Goal: Task Accomplishment & Management: Manage account settings

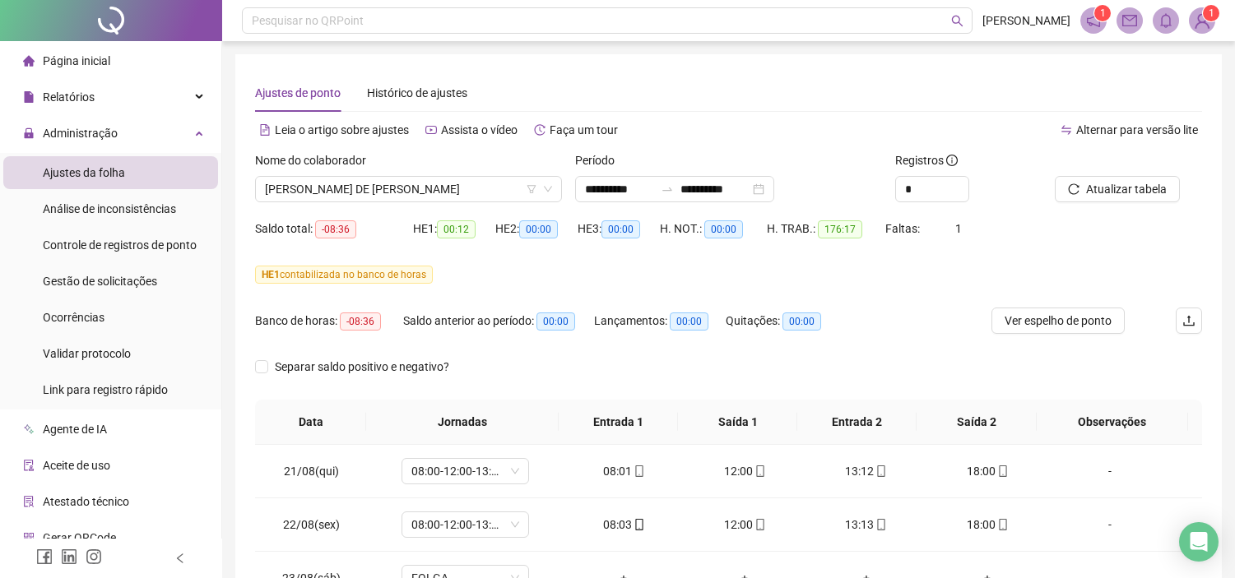
click at [503, 183] on span "[PERSON_NAME] DE [PERSON_NAME]" at bounding box center [408, 189] width 287 height 25
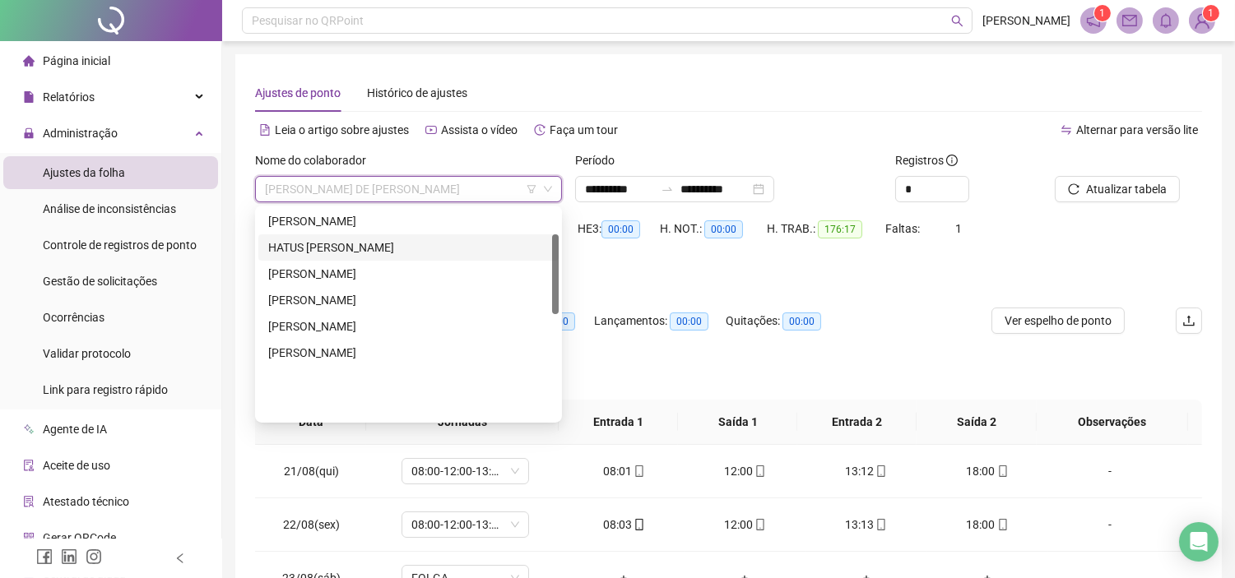
scroll to position [67, 0]
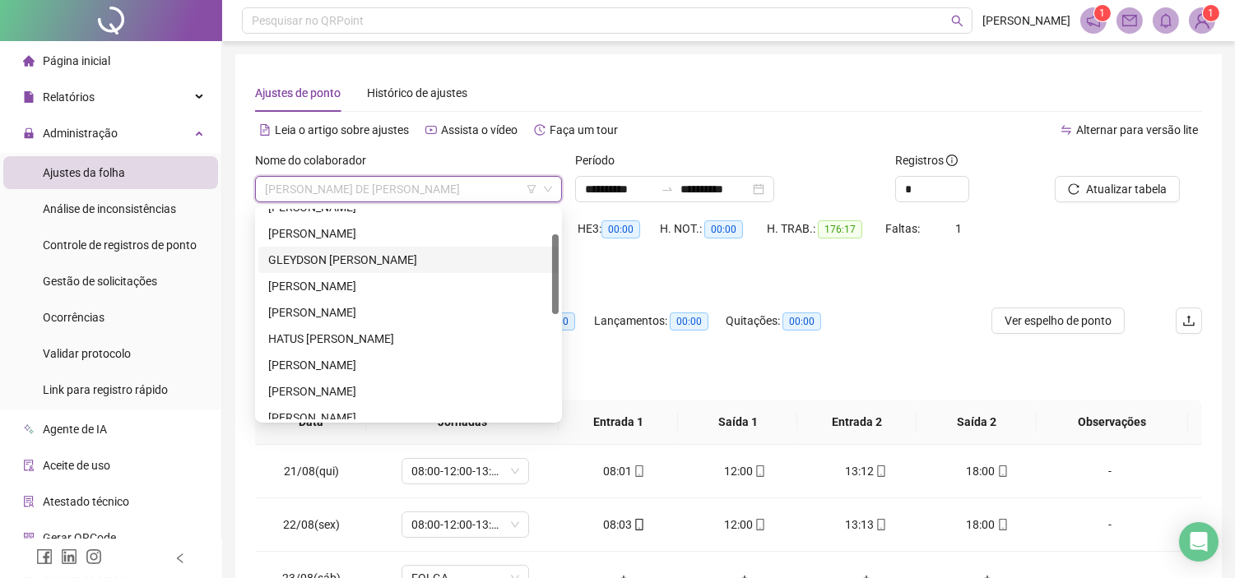
click at [322, 265] on div "GLEYDSON ANTONIO FERREIRA LOBO" at bounding box center [408, 260] width 280 height 18
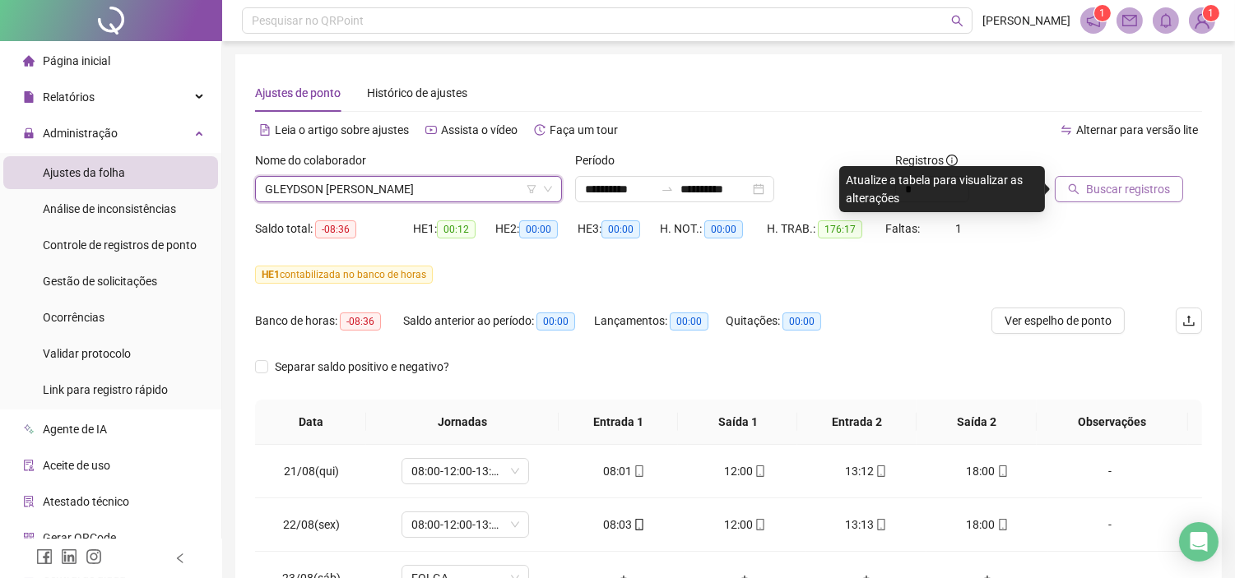
click at [1078, 184] on icon "search" at bounding box center [1074, 189] width 12 height 12
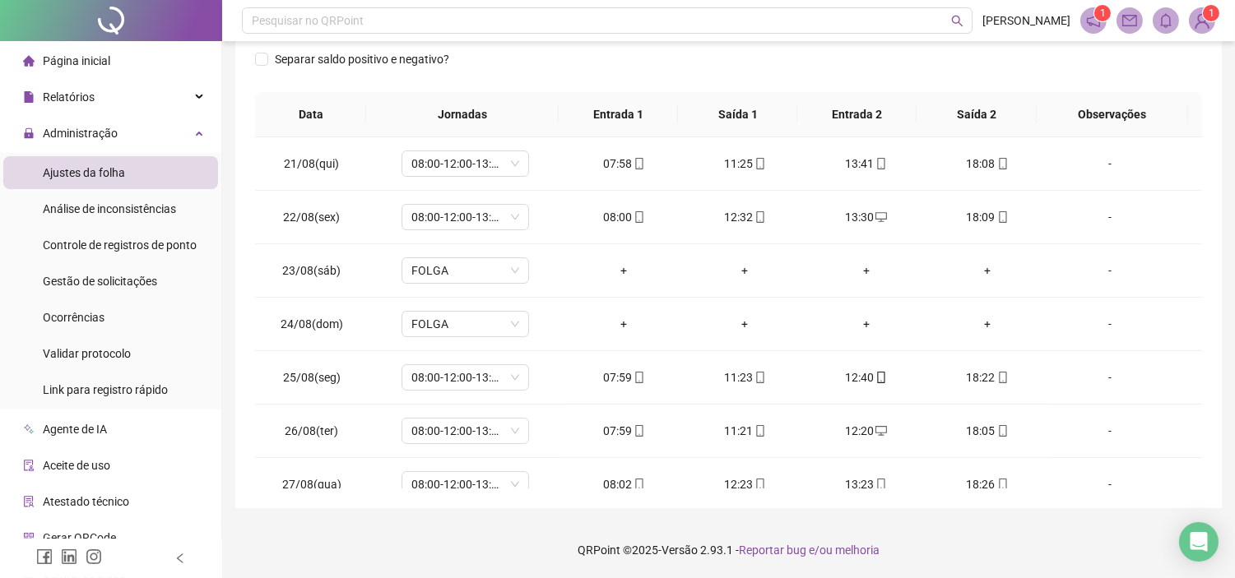
scroll to position [0, 0]
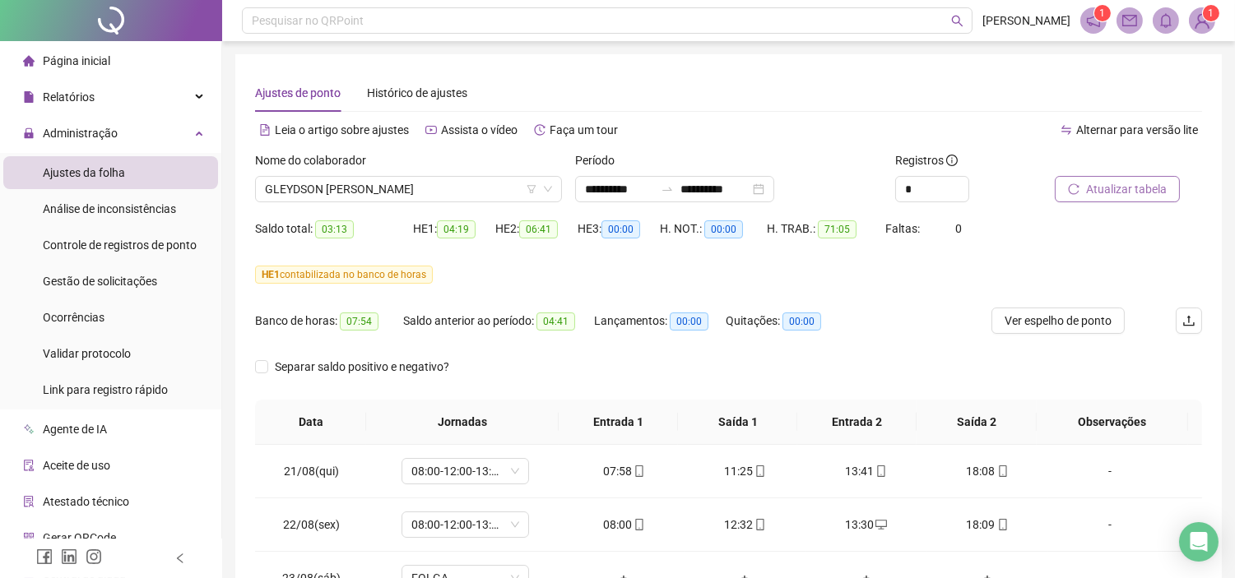
click at [1141, 197] on span "Atualizar tabela" at bounding box center [1126, 189] width 81 height 18
click at [1090, 184] on span "Atualizar tabela" at bounding box center [1126, 189] width 81 height 18
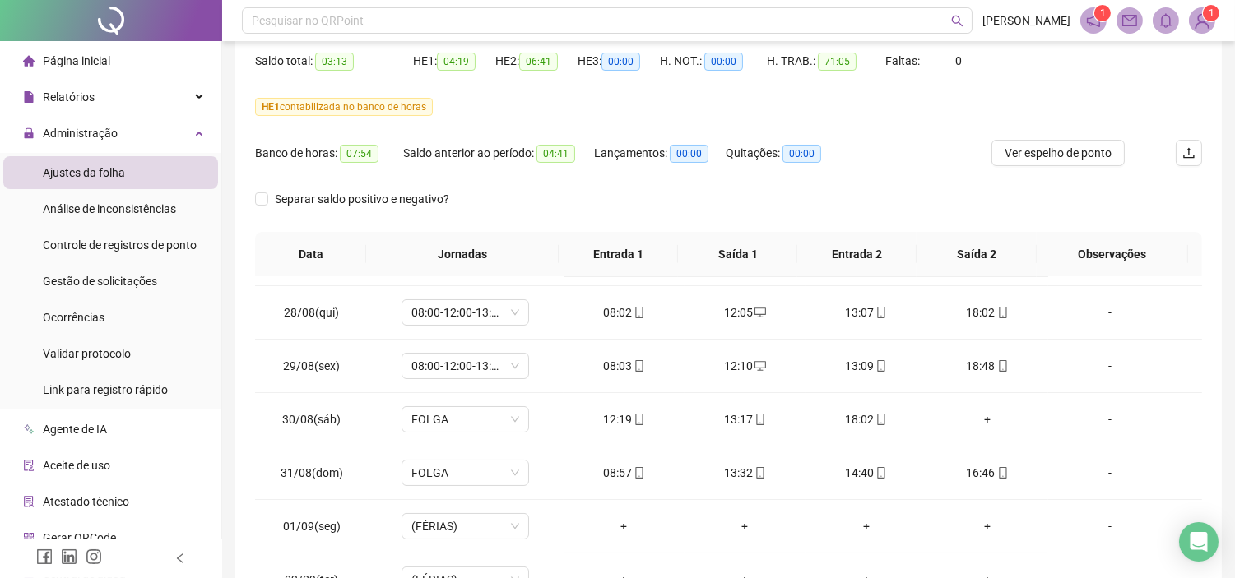
scroll to position [91, 0]
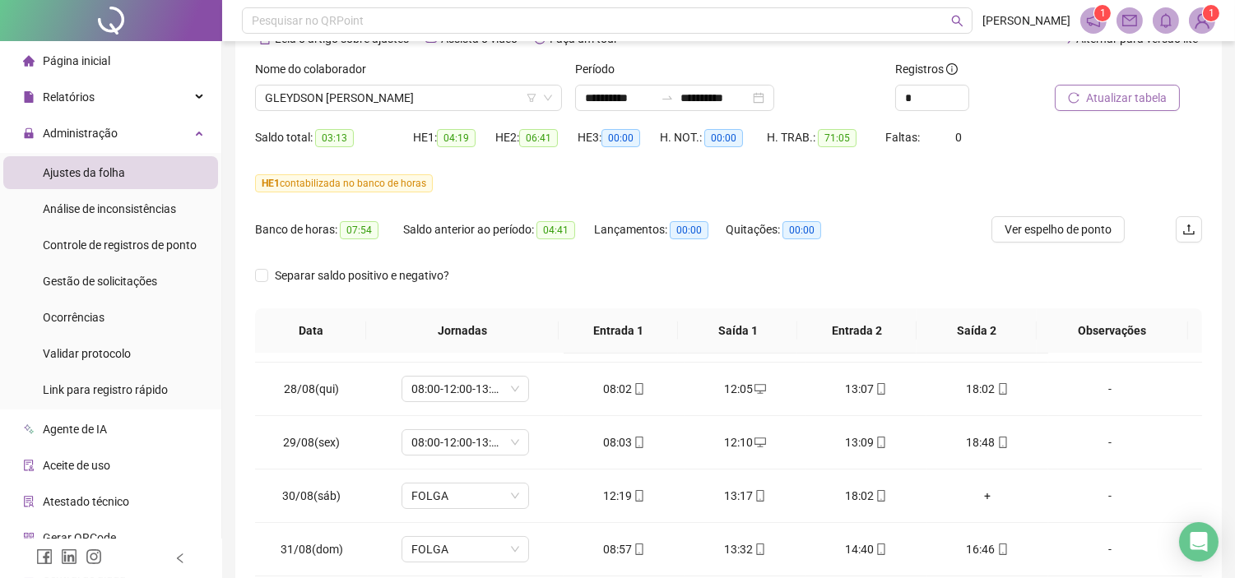
click at [1133, 105] on span "Atualizar tabela" at bounding box center [1126, 98] width 81 height 18
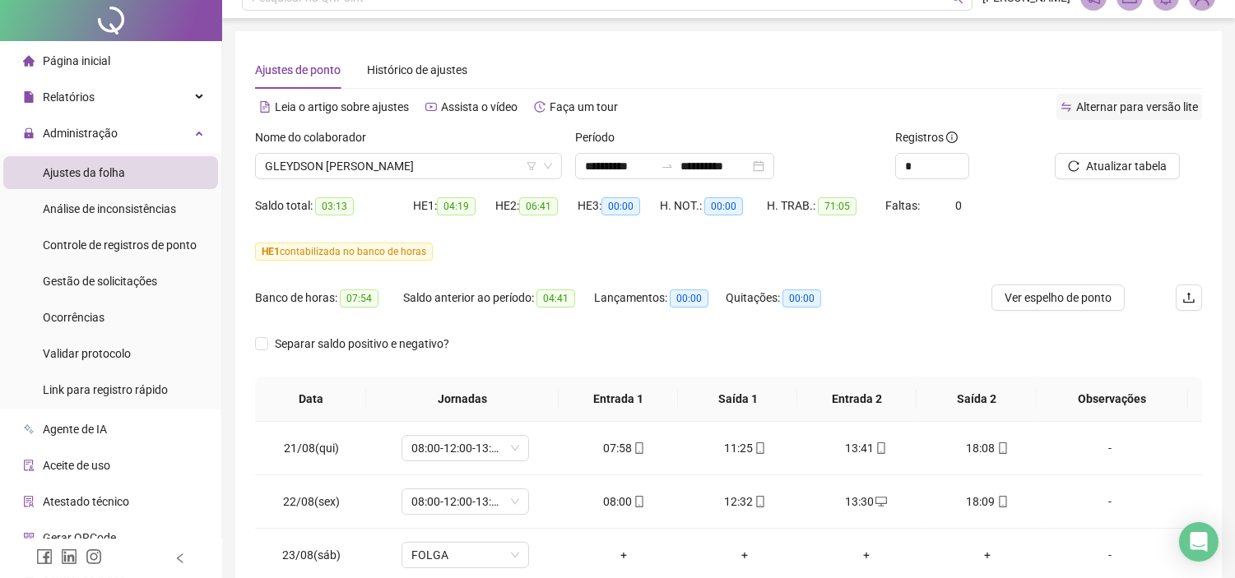
scroll to position [0, 0]
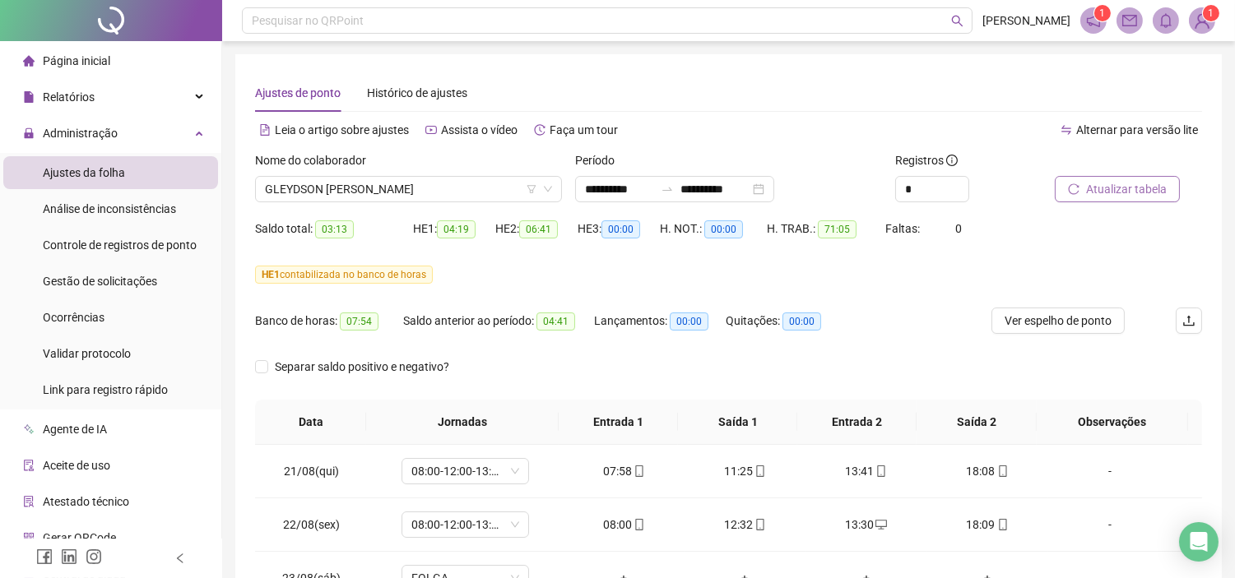
click at [1114, 184] on span "Atualizar tabela" at bounding box center [1126, 189] width 81 height 18
click at [1116, 190] on span "Atualizar tabela" at bounding box center [1126, 189] width 81 height 18
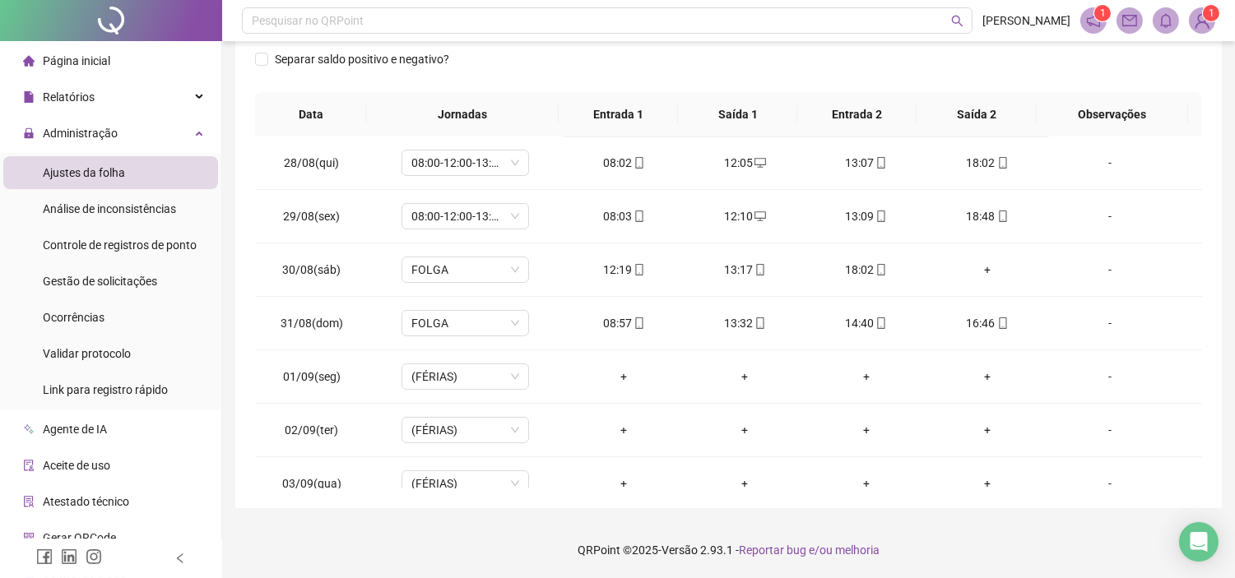
scroll to position [365, 0]
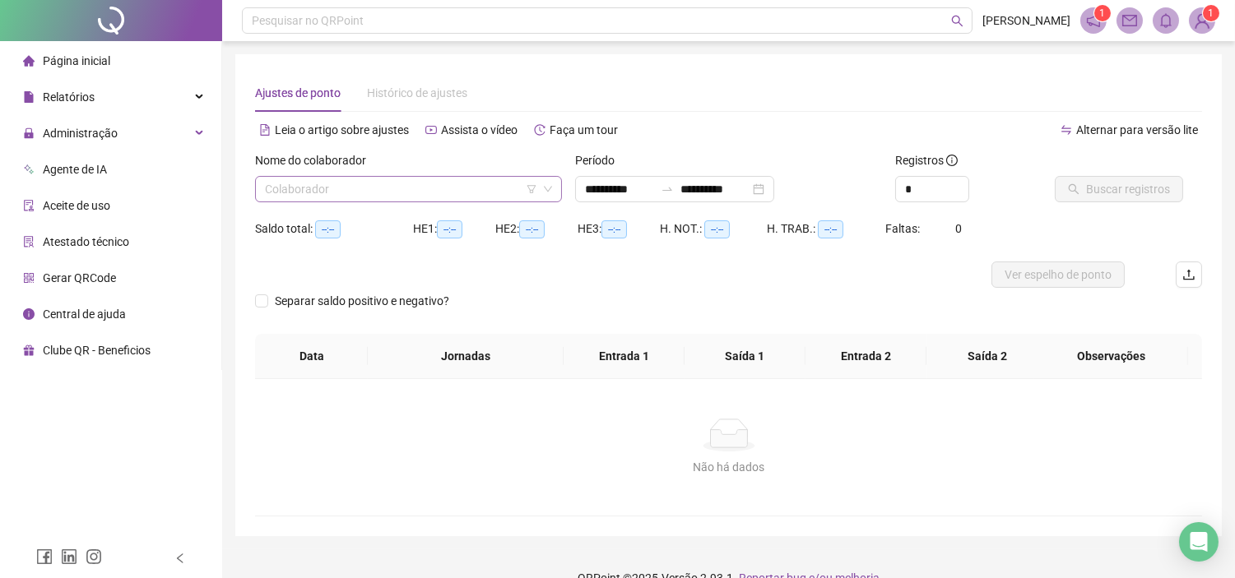
type input "**********"
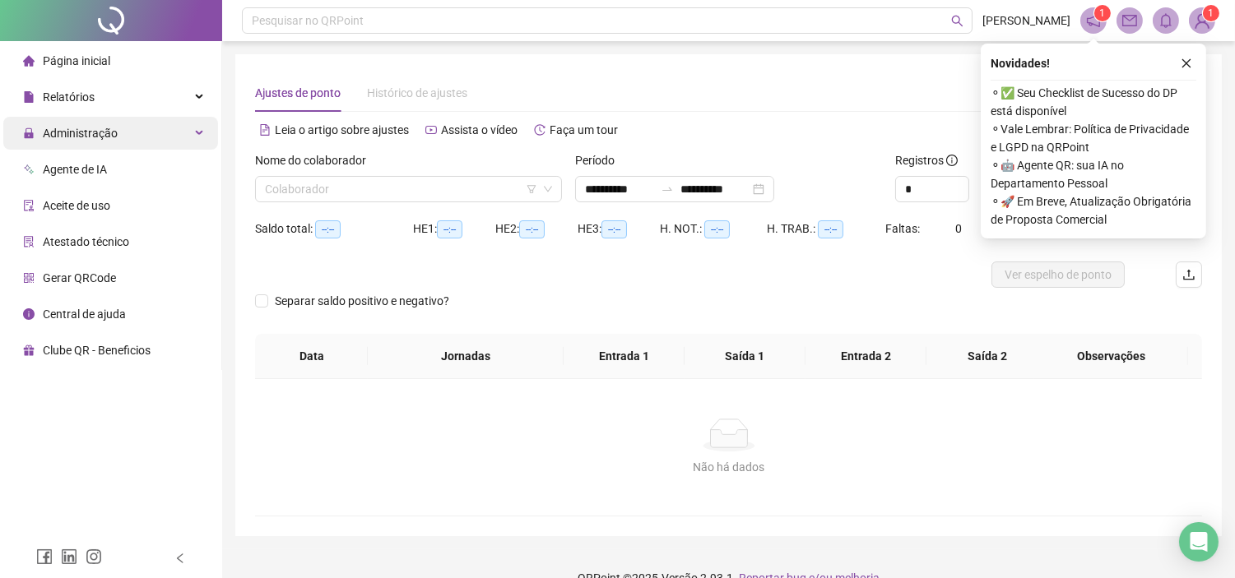
click at [146, 136] on div "Administração" at bounding box center [110, 133] width 215 height 33
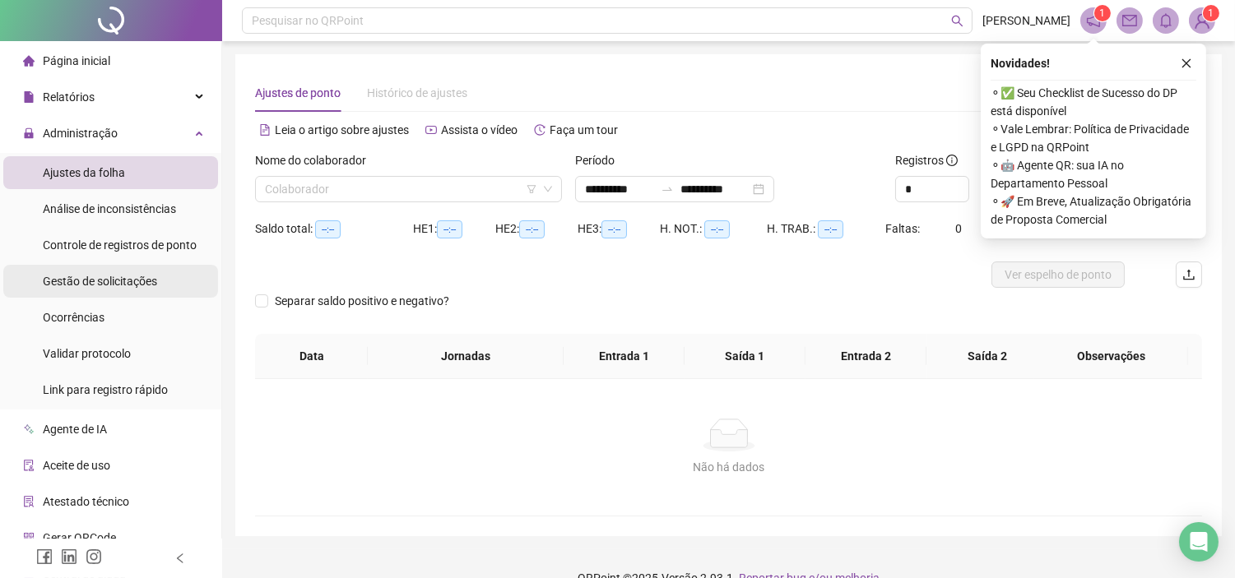
click at [119, 280] on span "Gestão de solicitações" at bounding box center [100, 281] width 114 height 13
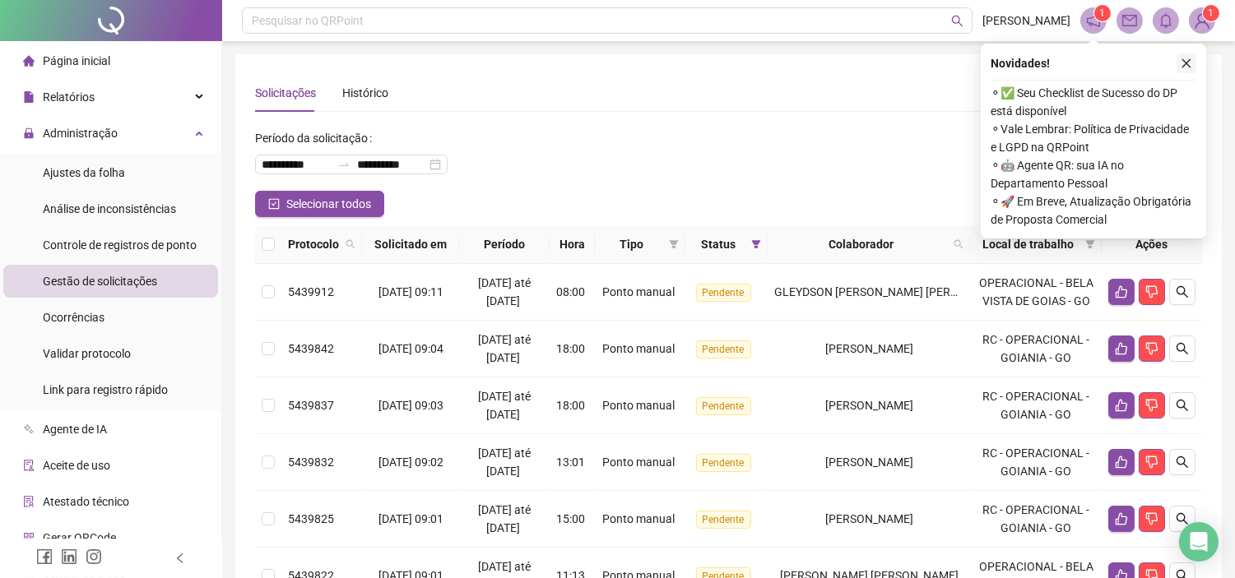
click at [1185, 58] on icon "close" at bounding box center [1186, 64] width 12 height 12
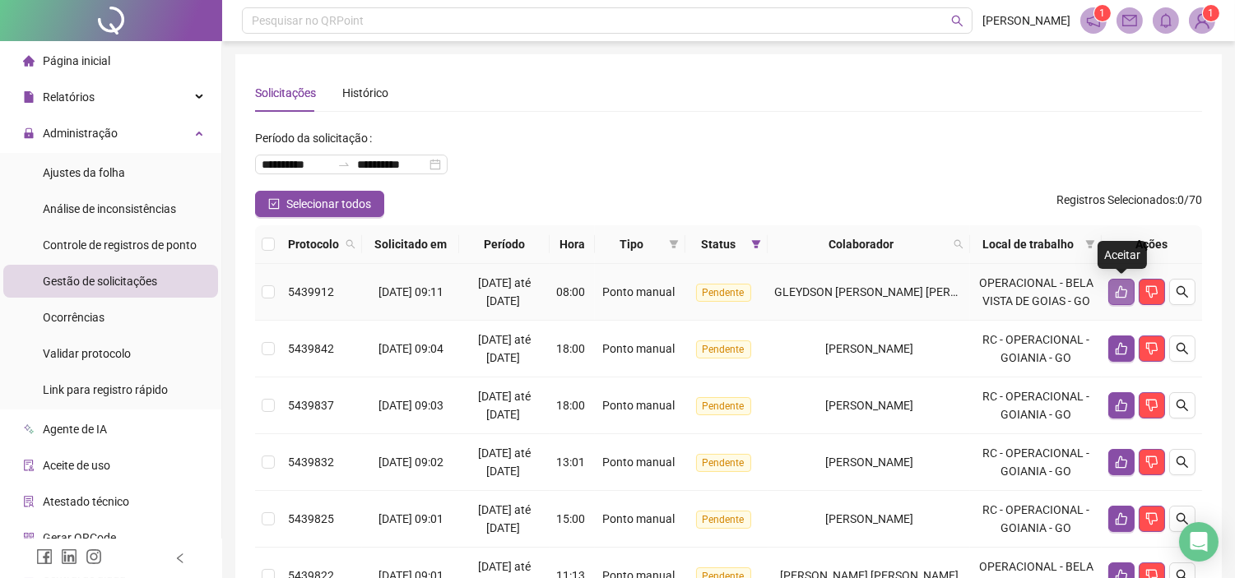
click at [1112, 290] on button "button" at bounding box center [1121, 292] width 26 height 26
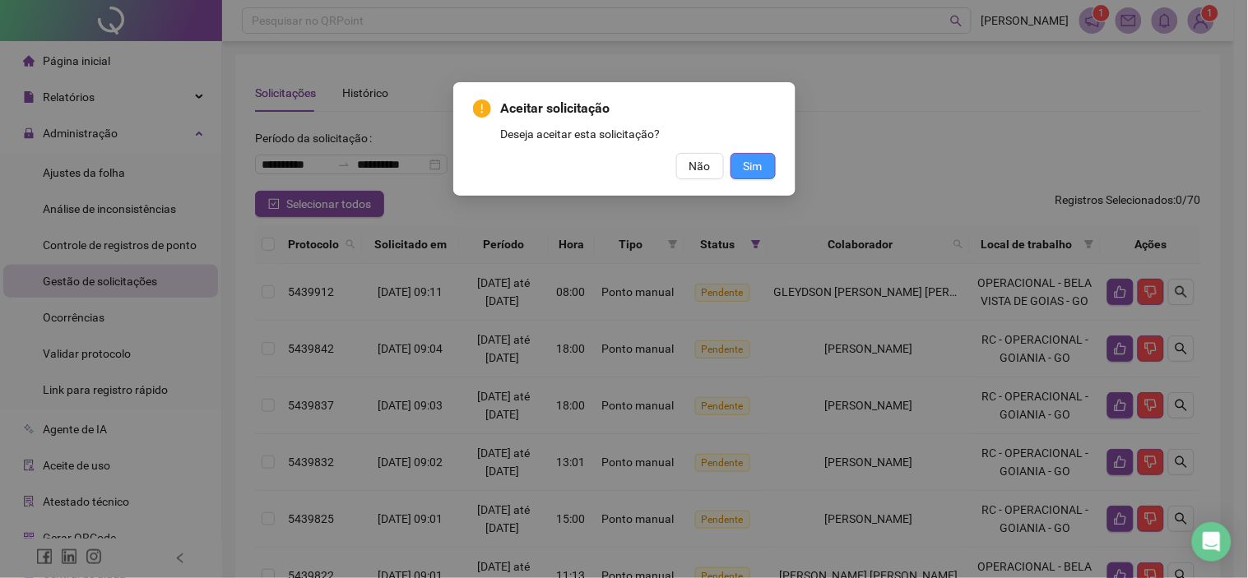
click at [751, 158] on span "Sim" at bounding box center [753, 166] width 19 height 18
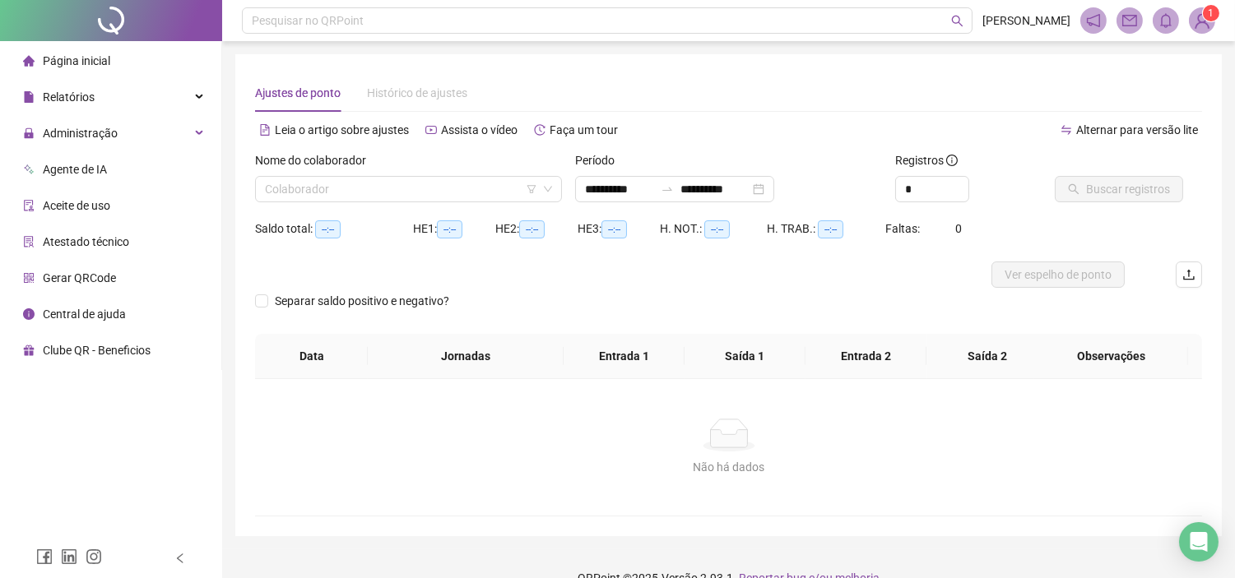
type input "**********"
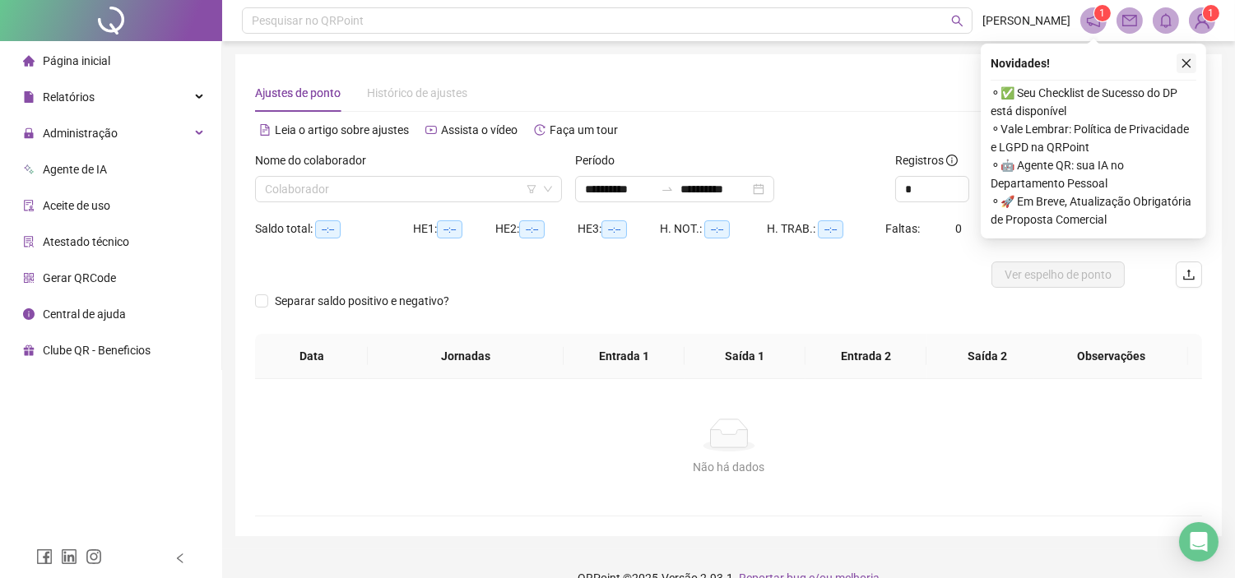
click at [1191, 60] on icon "close" at bounding box center [1186, 64] width 12 height 12
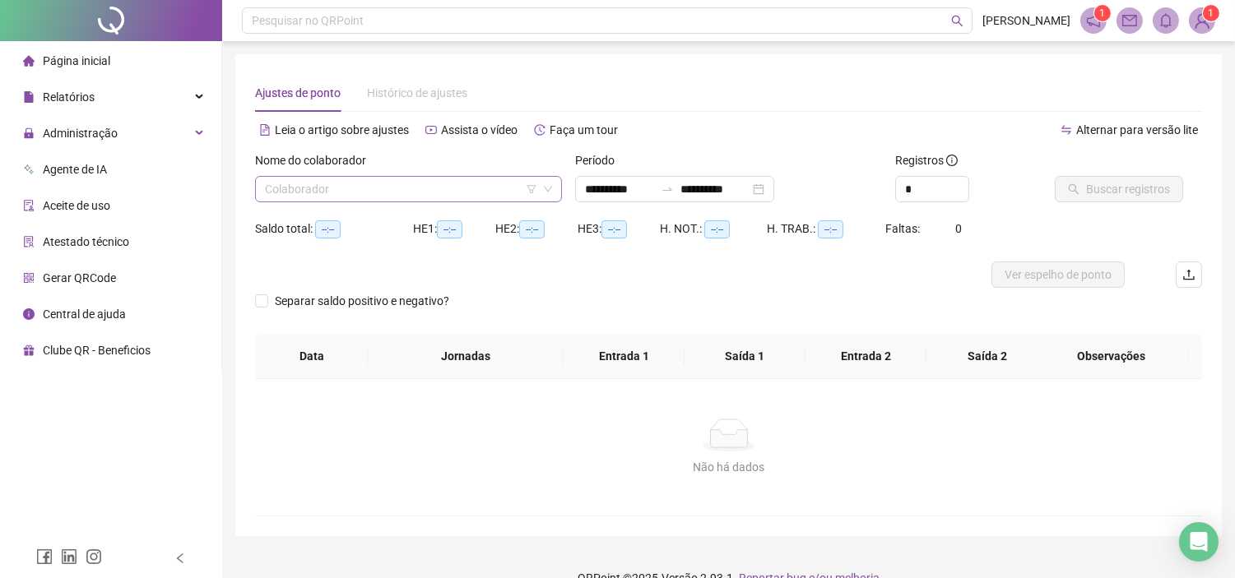
click at [457, 181] on input "search" at bounding box center [401, 189] width 272 height 25
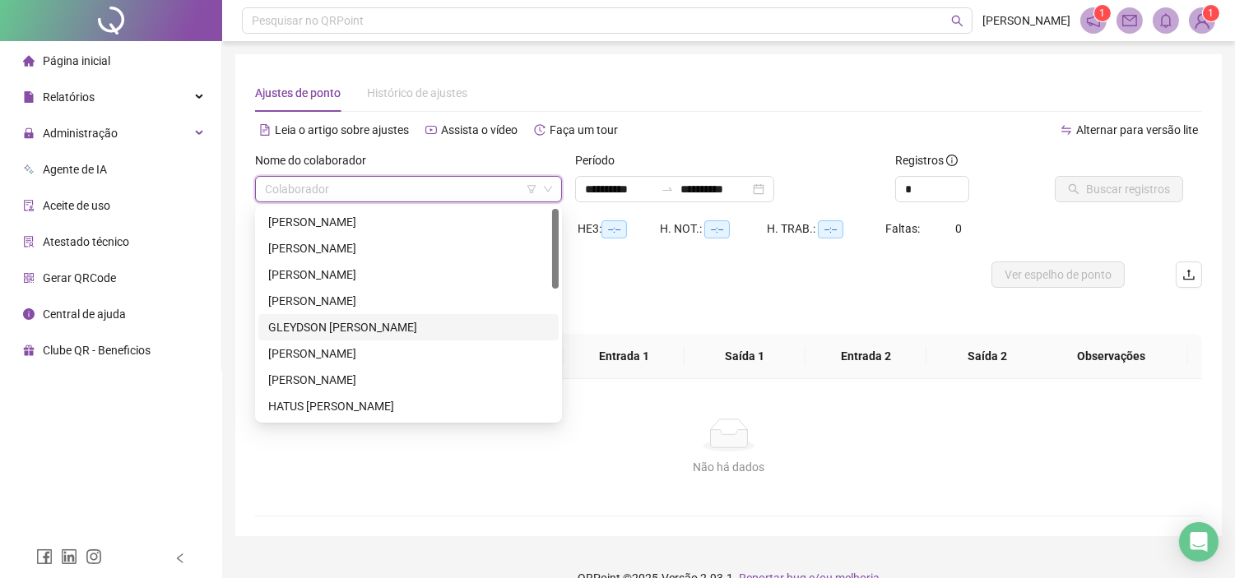
click at [331, 318] on div "GLEYDSON ANTONIO FERREIRA LOBO" at bounding box center [408, 327] width 280 height 18
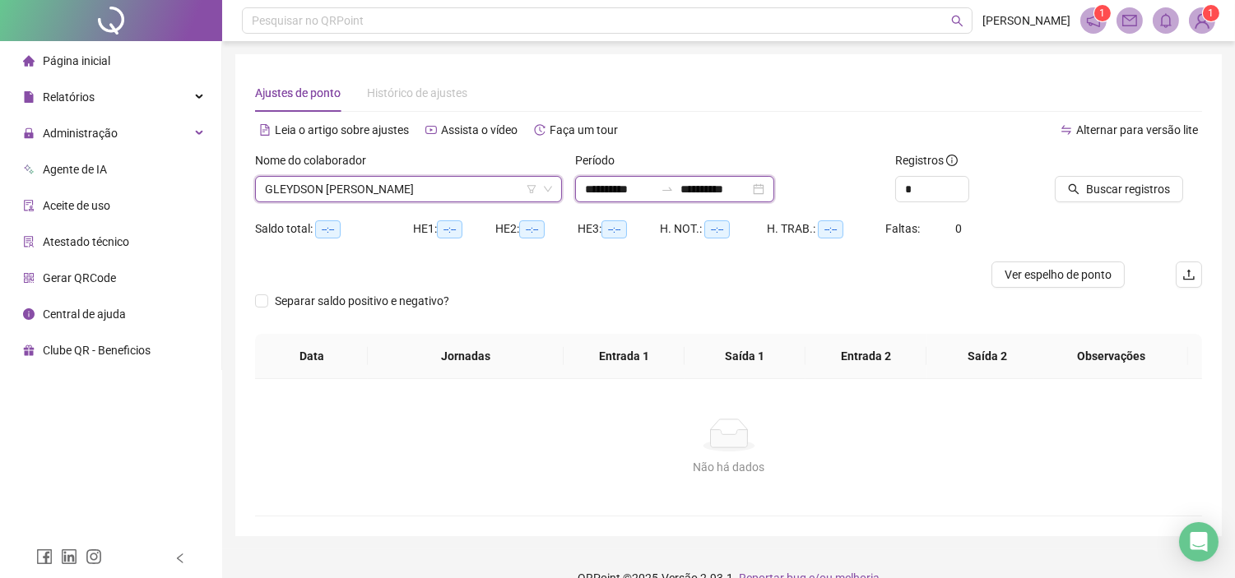
click at [635, 183] on input "**********" at bounding box center [619, 189] width 69 height 18
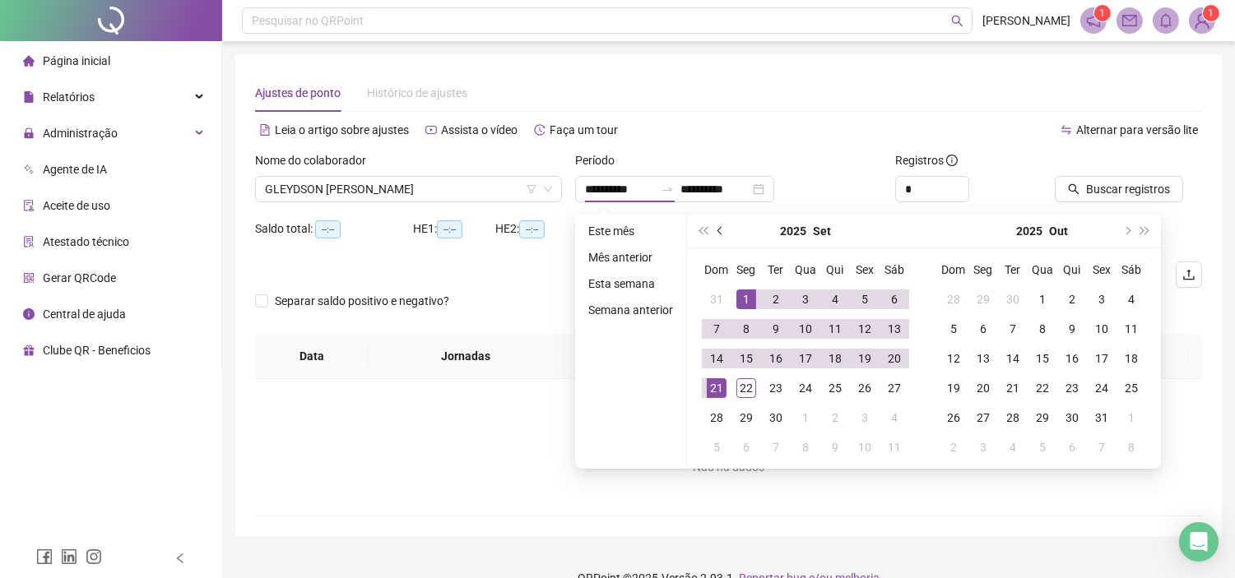
click at [724, 228] on button "prev-year" at bounding box center [720, 231] width 18 height 33
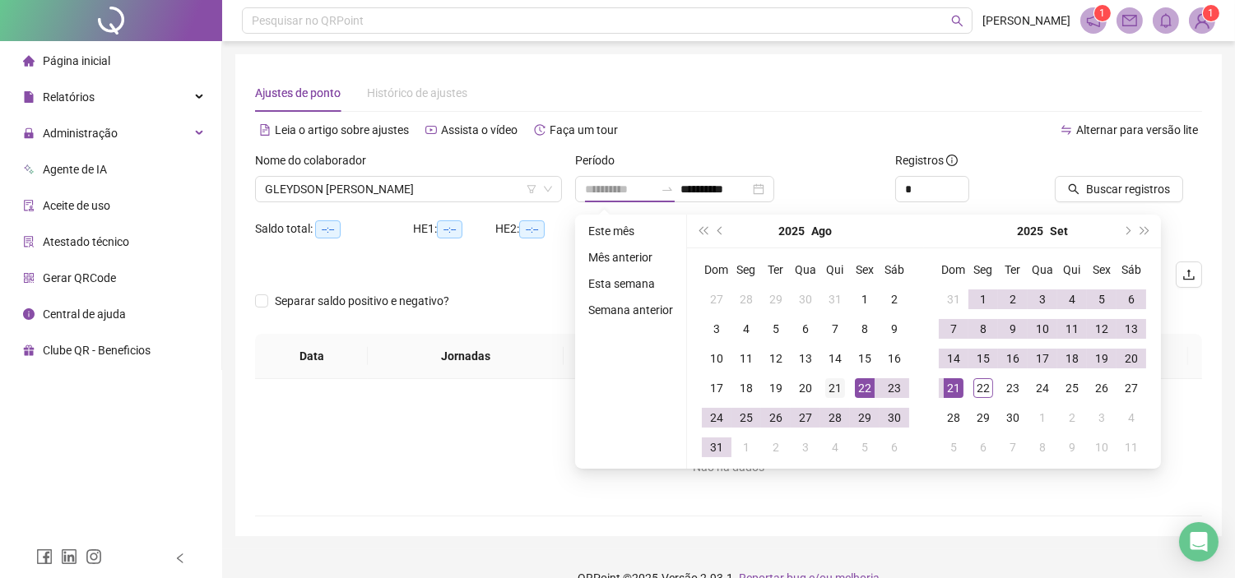
type input "**********"
click at [840, 390] on div "21" at bounding box center [835, 388] width 20 height 20
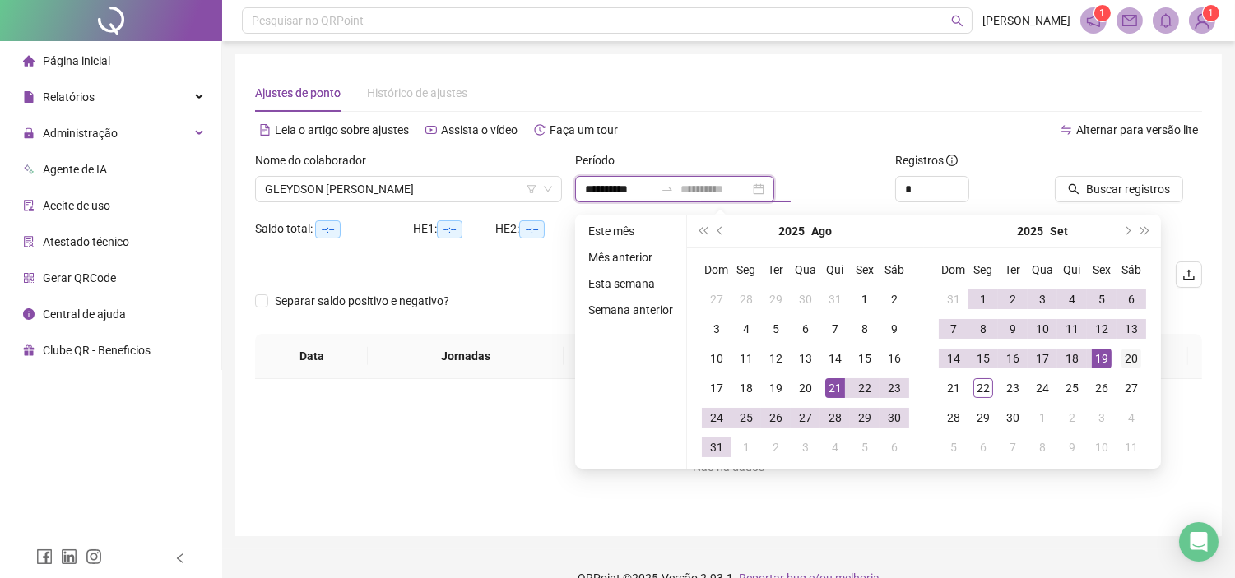
type input "**********"
click at [1130, 357] on div "20" at bounding box center [1131, 359] width 20 height 20
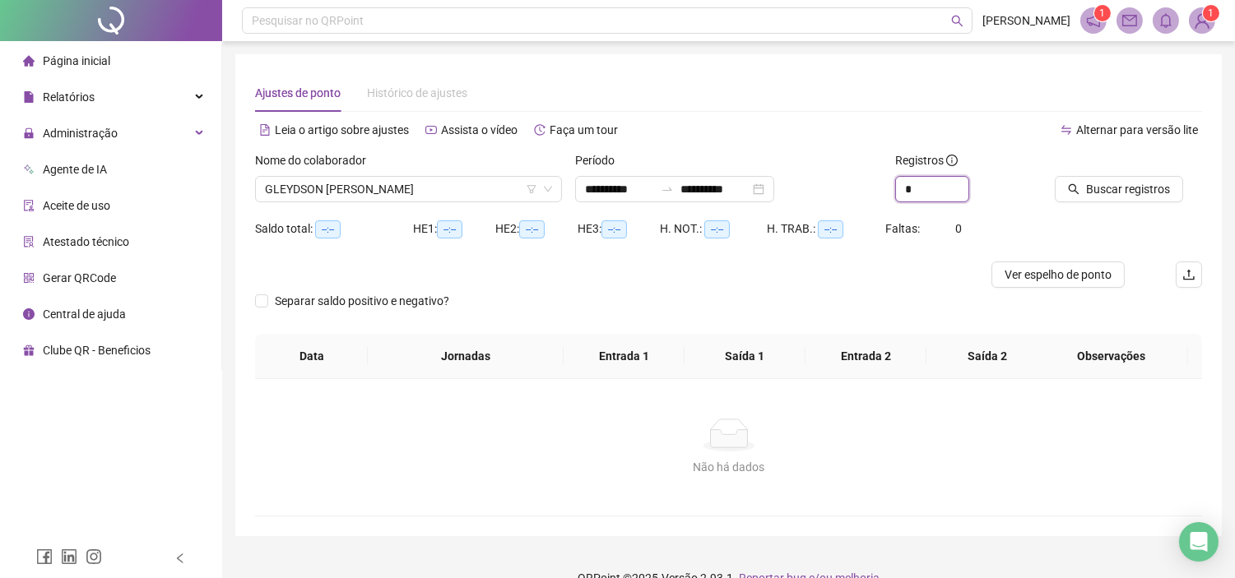
drag, startPoint x: 920, startPoint y: 191, endPoint x: 846, endPoint y: 197, distance: 74.3
click at [844, 194] on div "**********" at bounding box center [728, 183] width 960 height 64
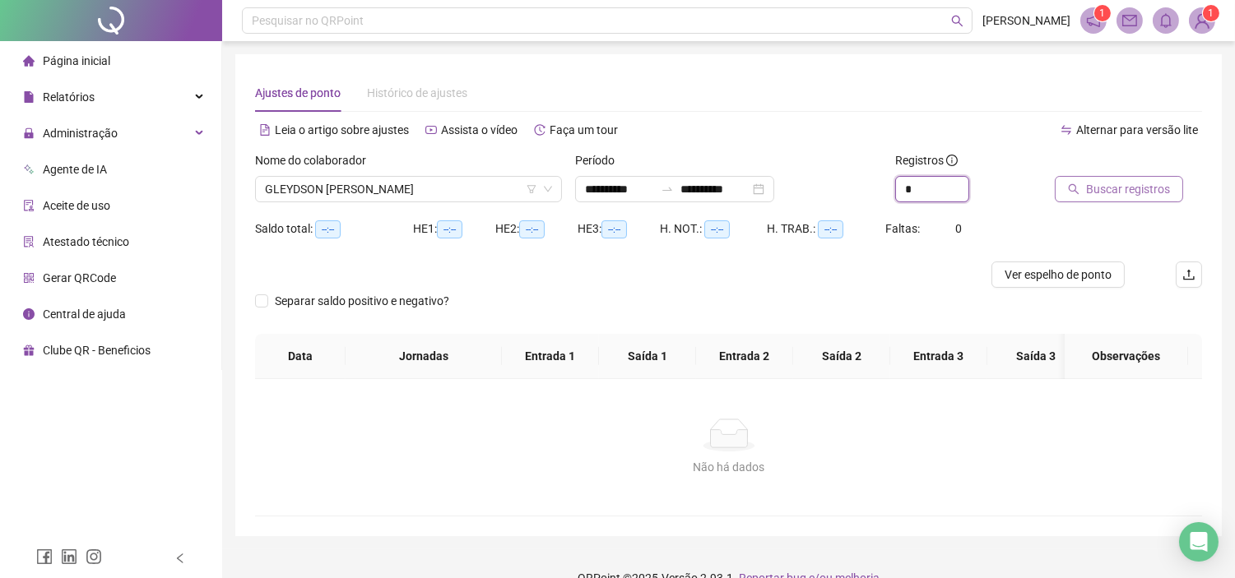
type input "*"
click at [1089, 192] on span "Buscar registros" at bounding box center [1128, 189] width 84 height 18
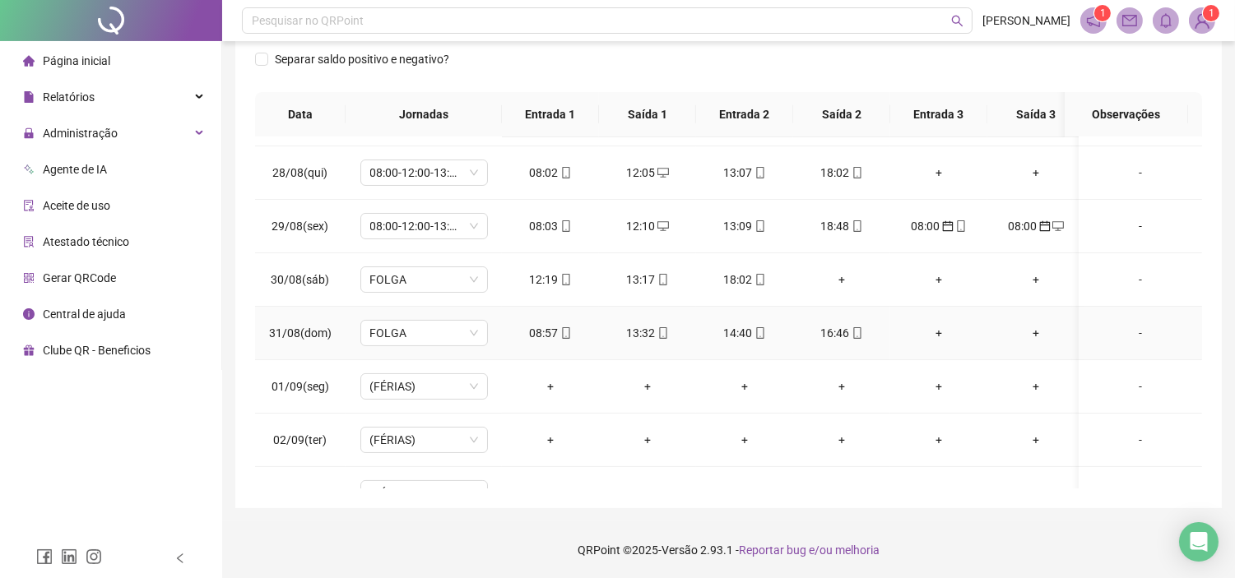
scroll to position [274, 0]
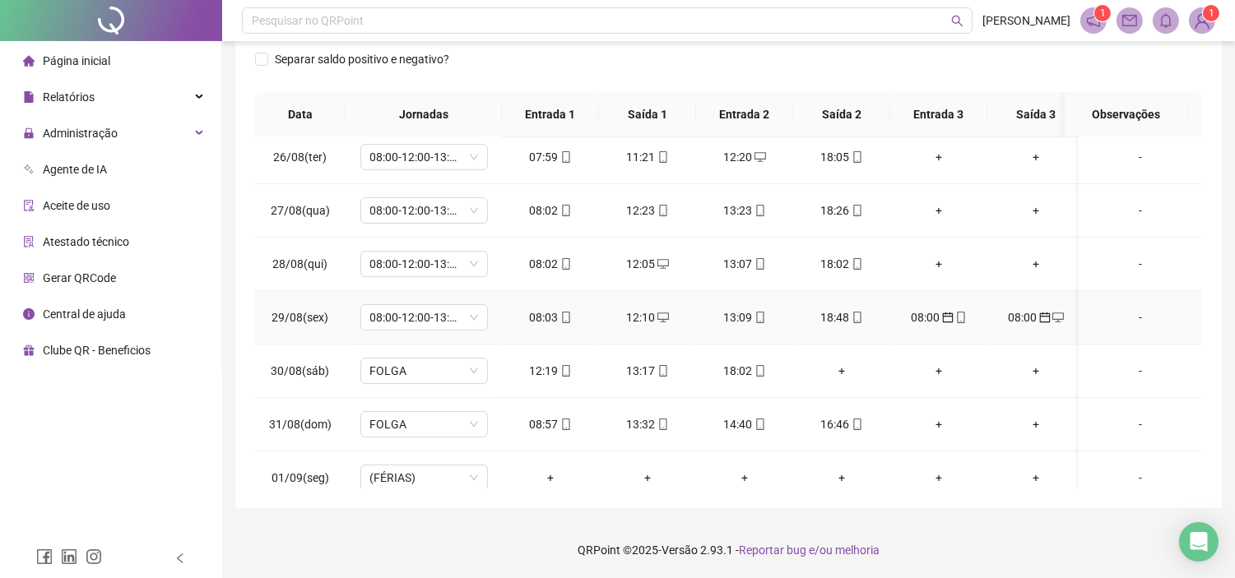
click at [934, 314] on div "08:00" at bounding box center [938, 317] width 71 height 18
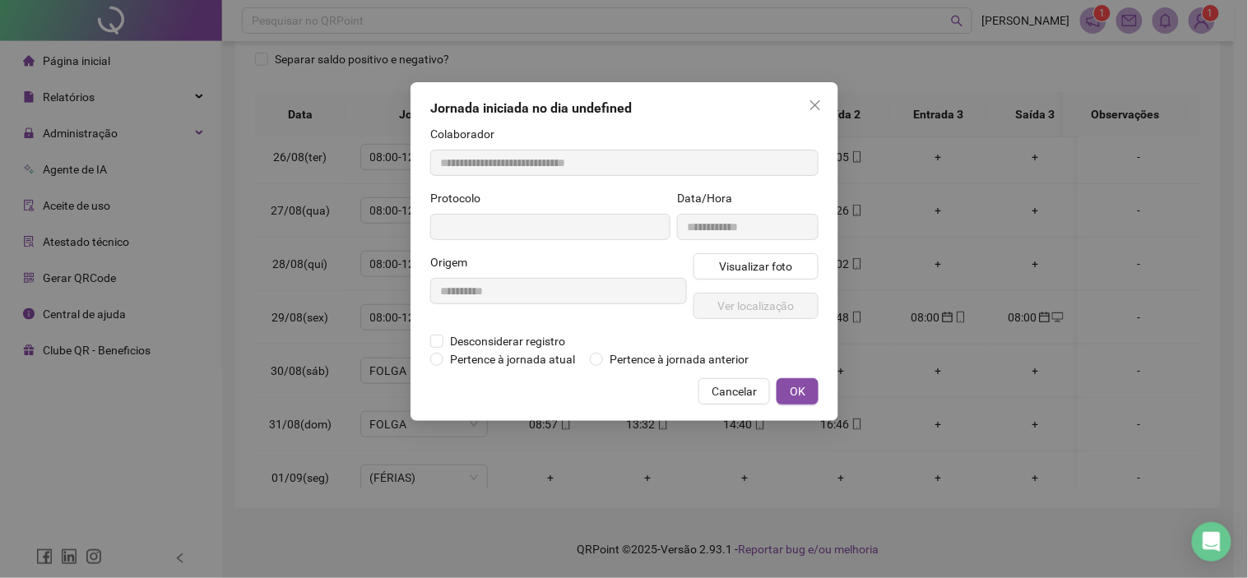
type input "**********"
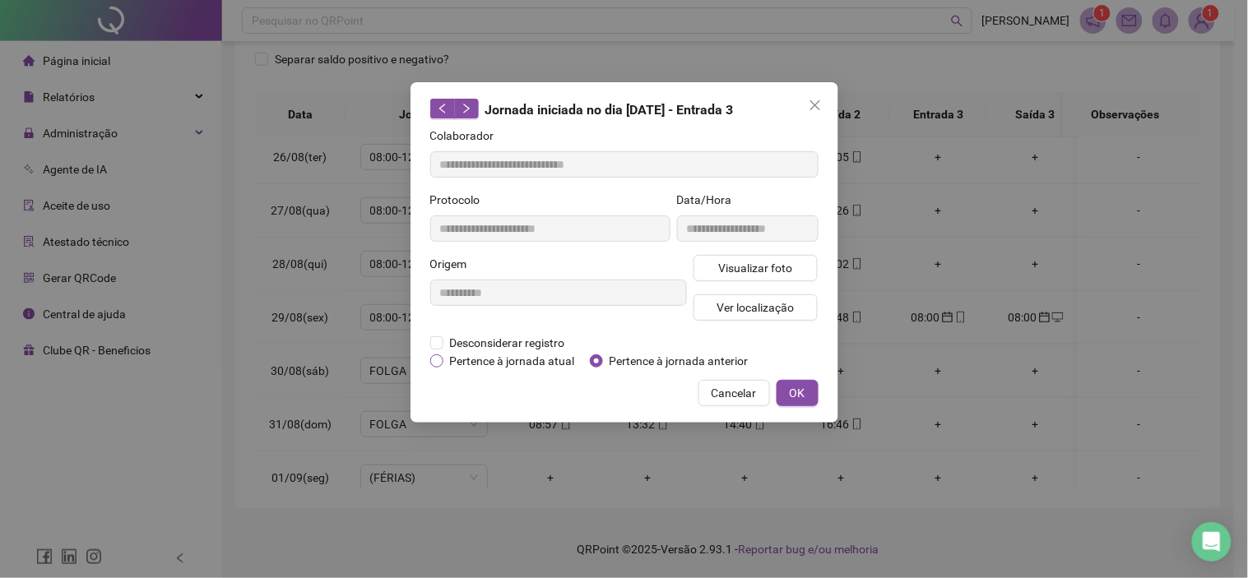
click at [498, 359] on span "Pertence à jornada atual" at bounding box center [512, 361] width 138 height 18
click at [800, 396] on span "OK" at bounding box center [798, 393] width 16 height 18
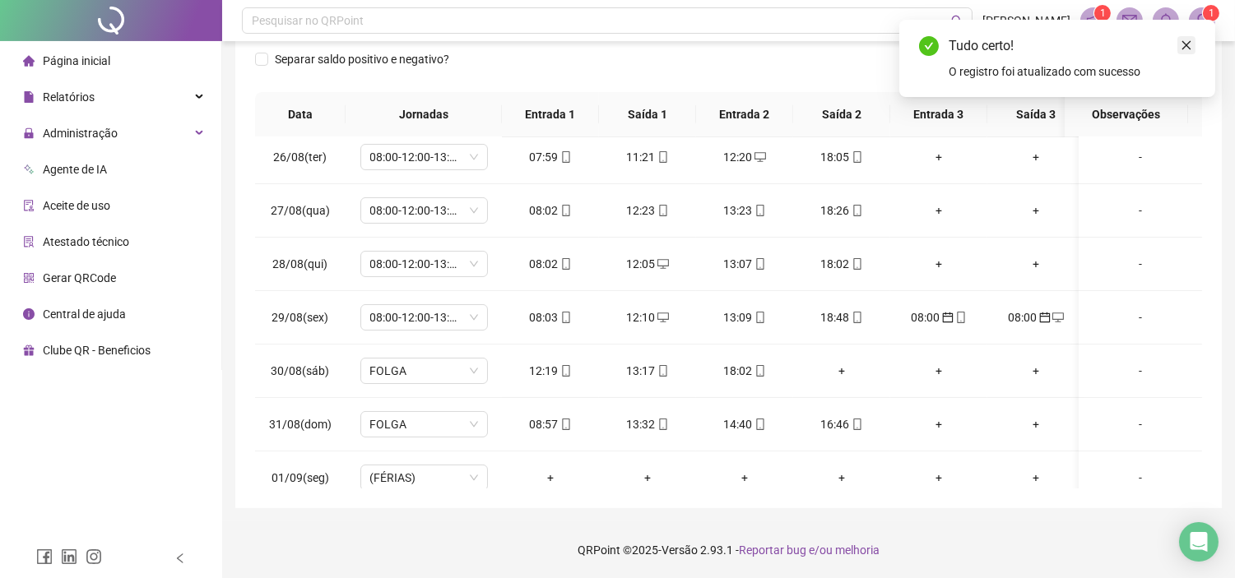
click at [1183, 47] on icon "close" at bounding box center [1186, 45] width 9 height 9
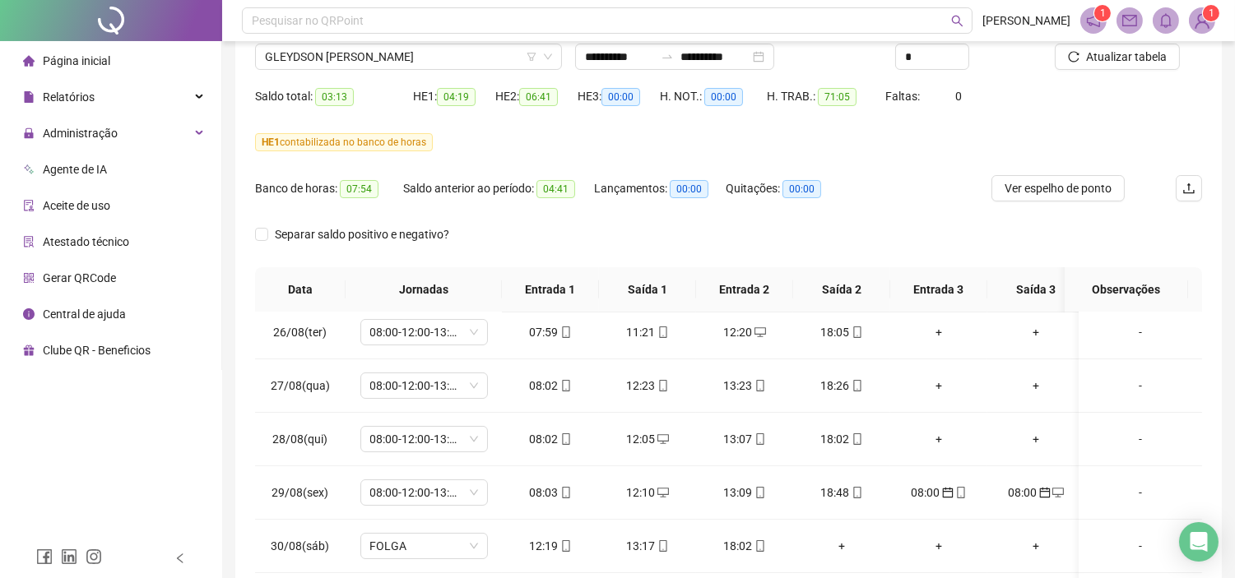
scroll to position [34, 0]
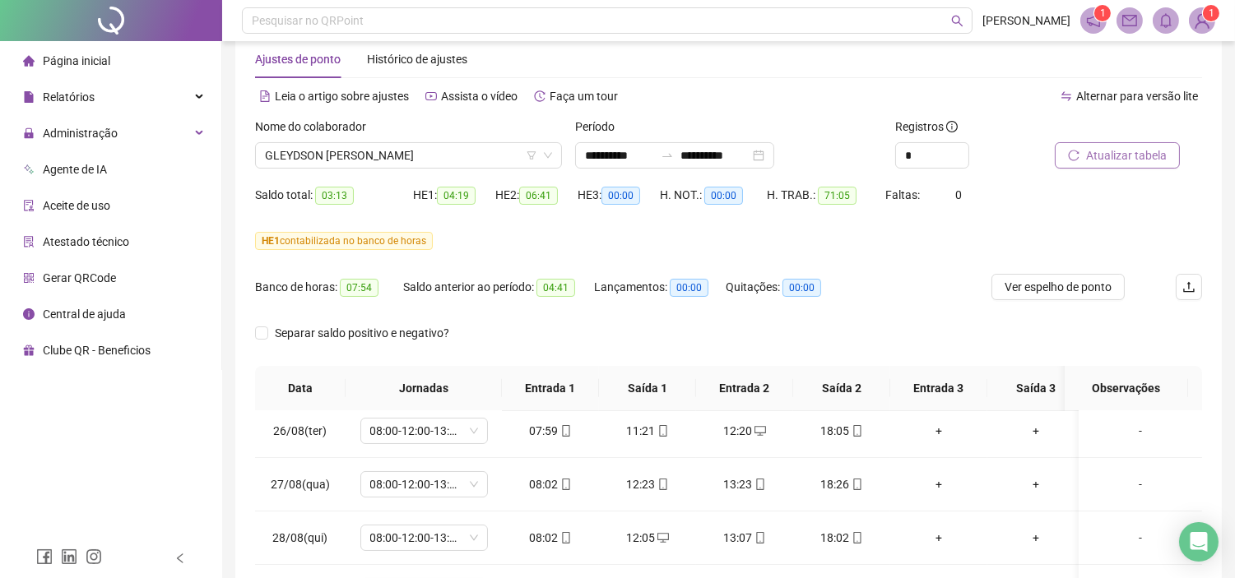
click at [1119, 145] on button "Atualizar tabela" at bounding box center [1116, 155] width 125 height 26
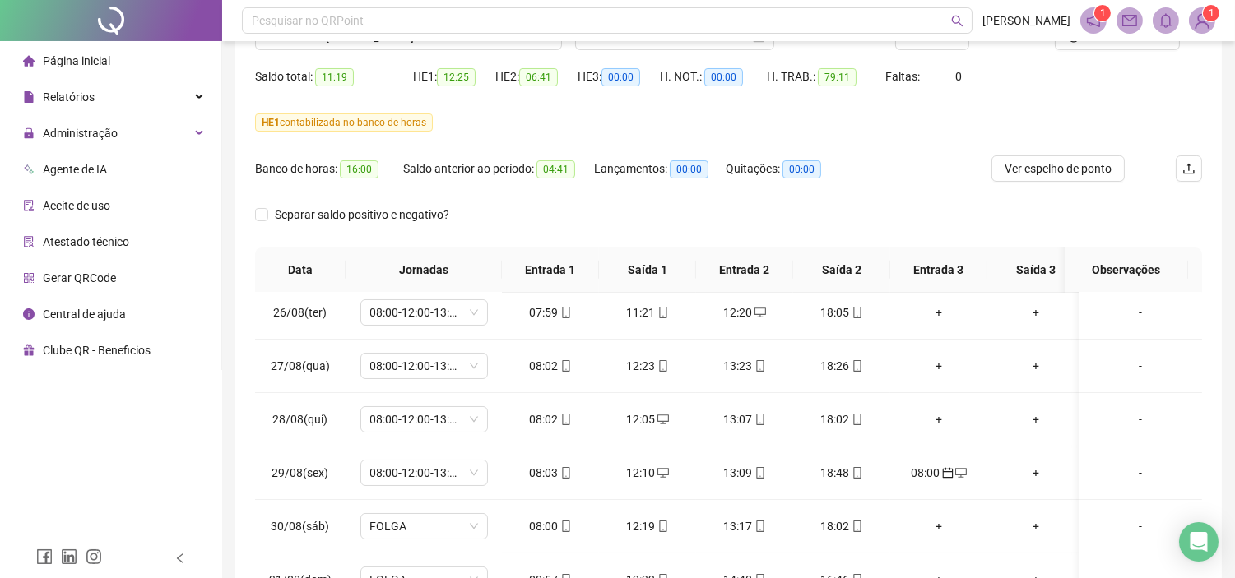
scroll to position [308, 0]
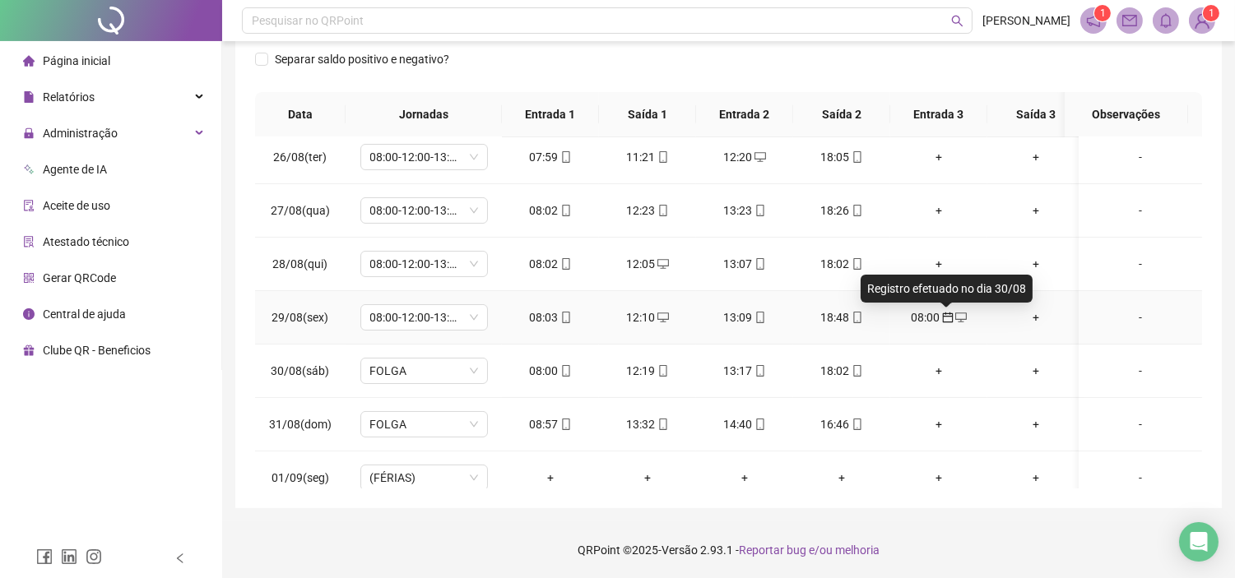
click at [938, 317] on div "08:00" at bounding box center [938, 317] width 71 height 18
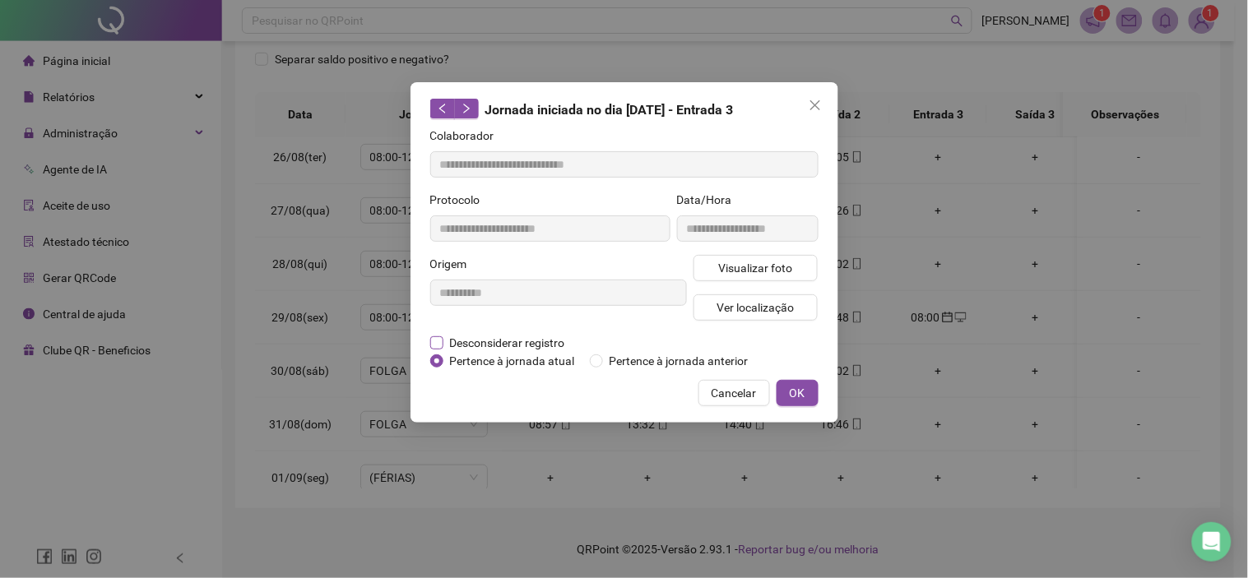
click at [491, 337] on span "Desconsiderar registro" at bounding box center [507, 343] width 128 height 18
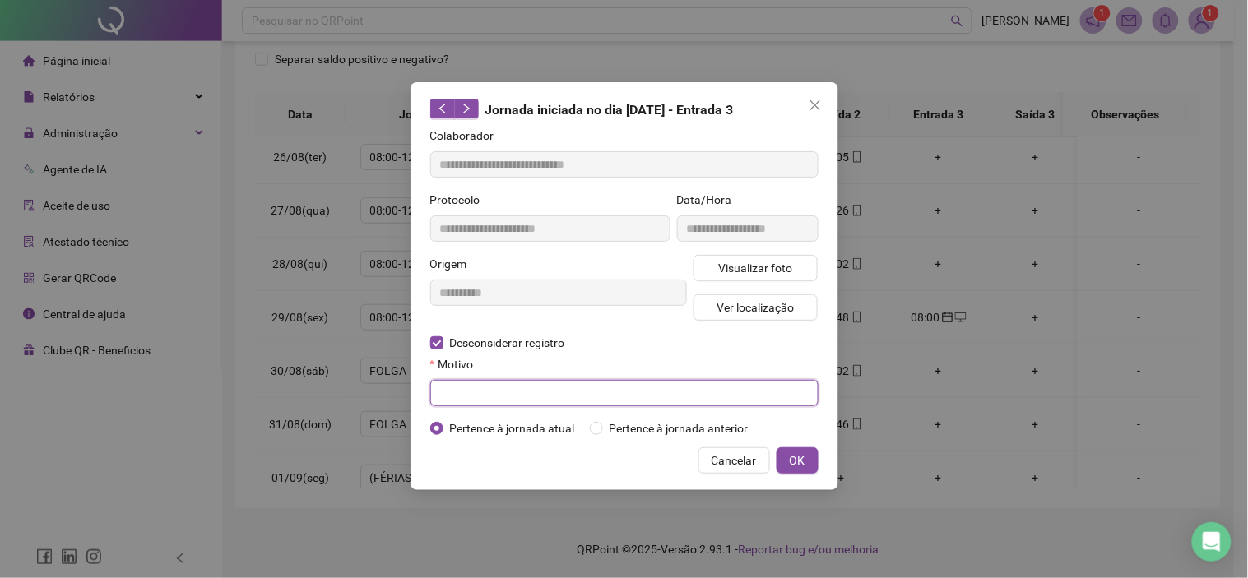
click at [549, 397] on input "text" at bounding box center [624, 393] width 388 height 26
type input "*"
type input "**********"
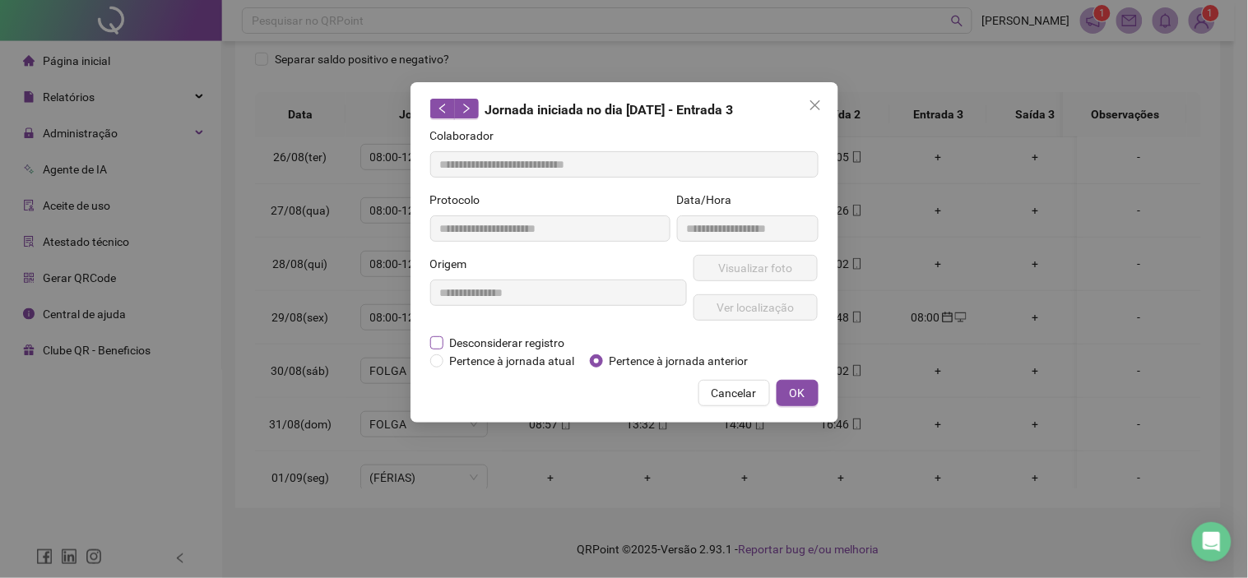
click at [489, 342] on span "Desconsiderar registro" at bounding box center [507, 343] width 128 height 18
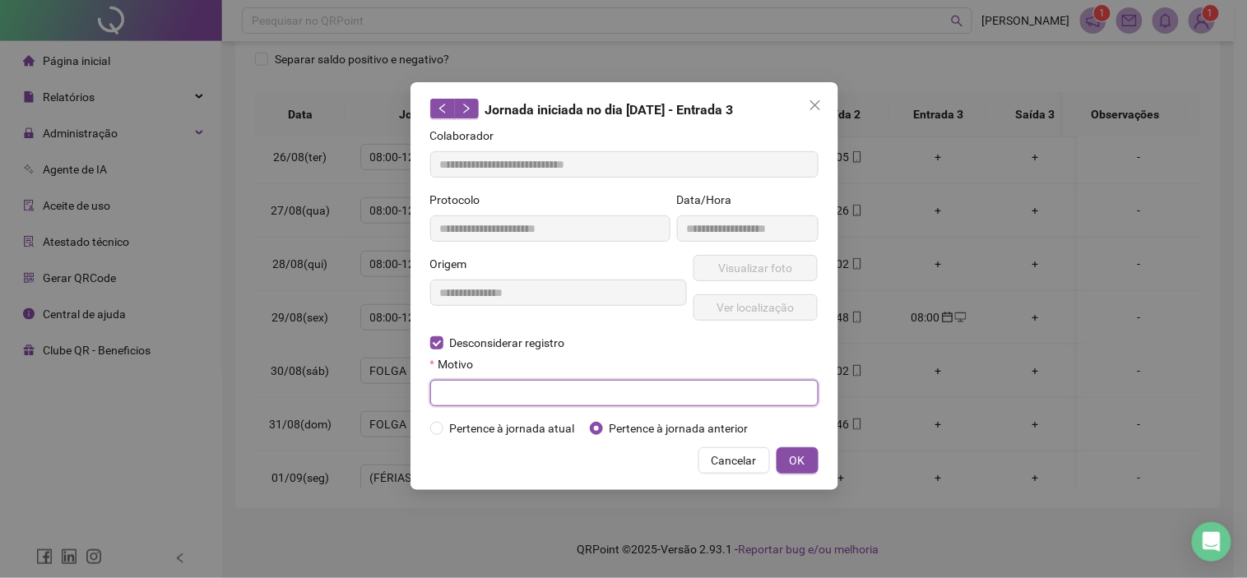
click at [489, 391] on input "text" at bounding box center [624, 393] width 388 height 26
type input "*"
type input "**********"
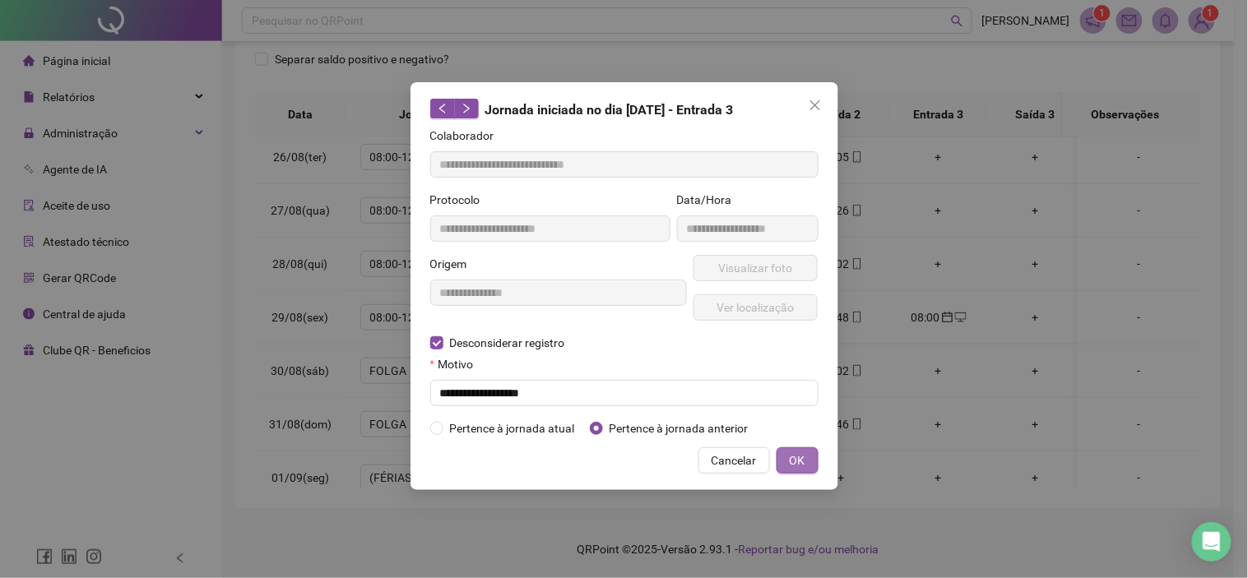
click at [798, 461] on span "OK" at bounding box center [798, 461] width 16 height 18
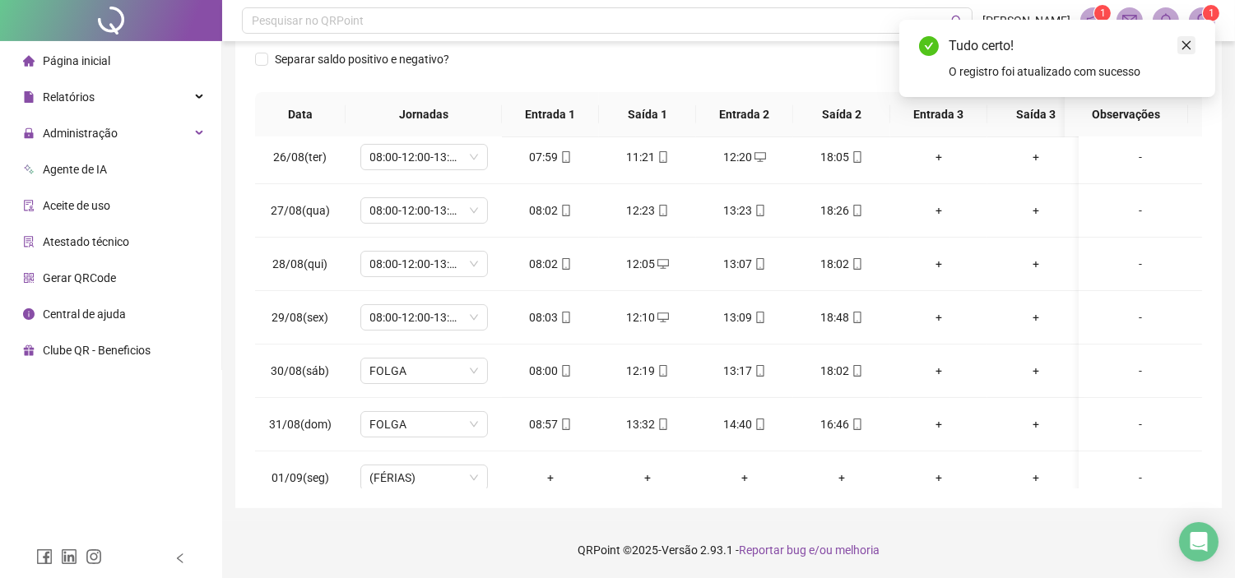
click at [1183, 44] on icon "close" at bounding box center [1186, 45] width 12 height 12
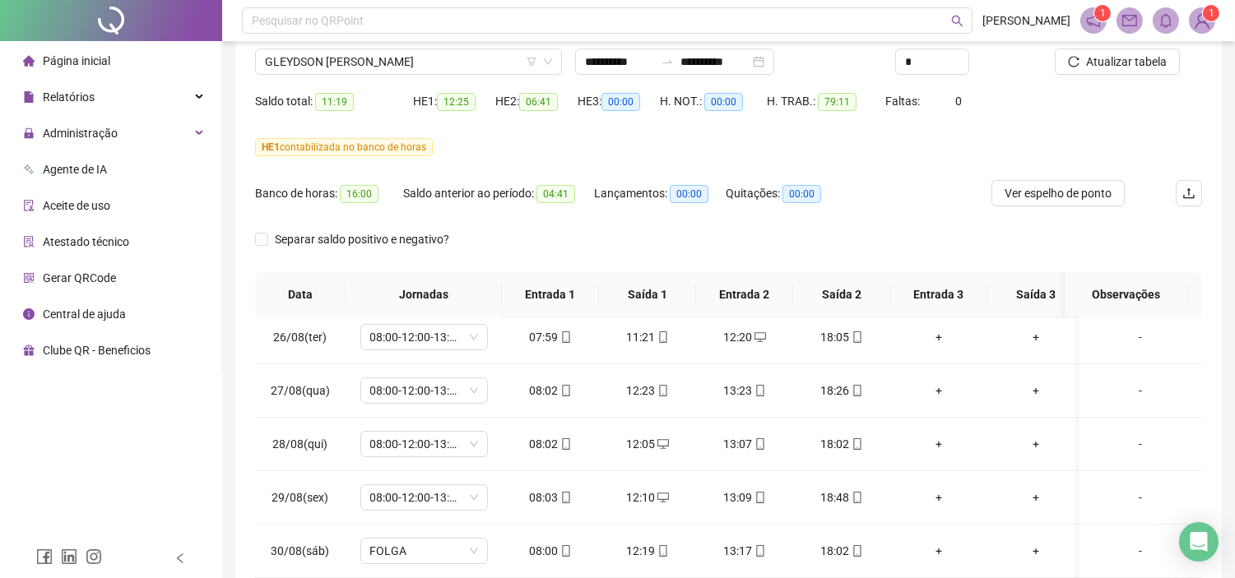
scroll to position [125, 0]
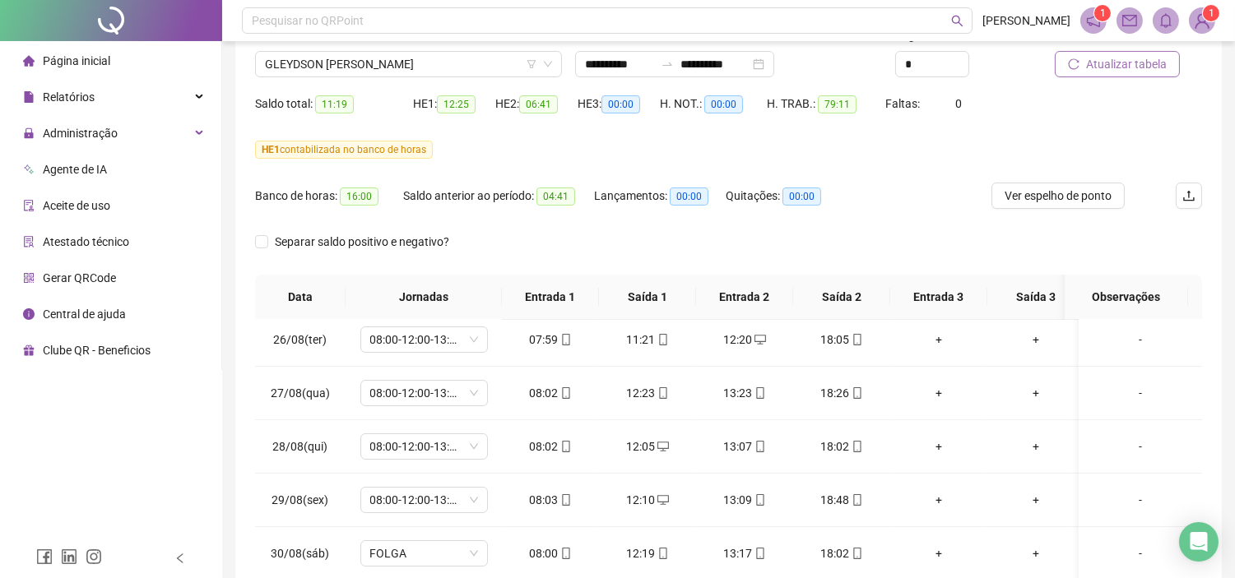
click at [1135, 67] on span "Atualizar tabela" at bounding box center [1126, 64] width 81 height 18
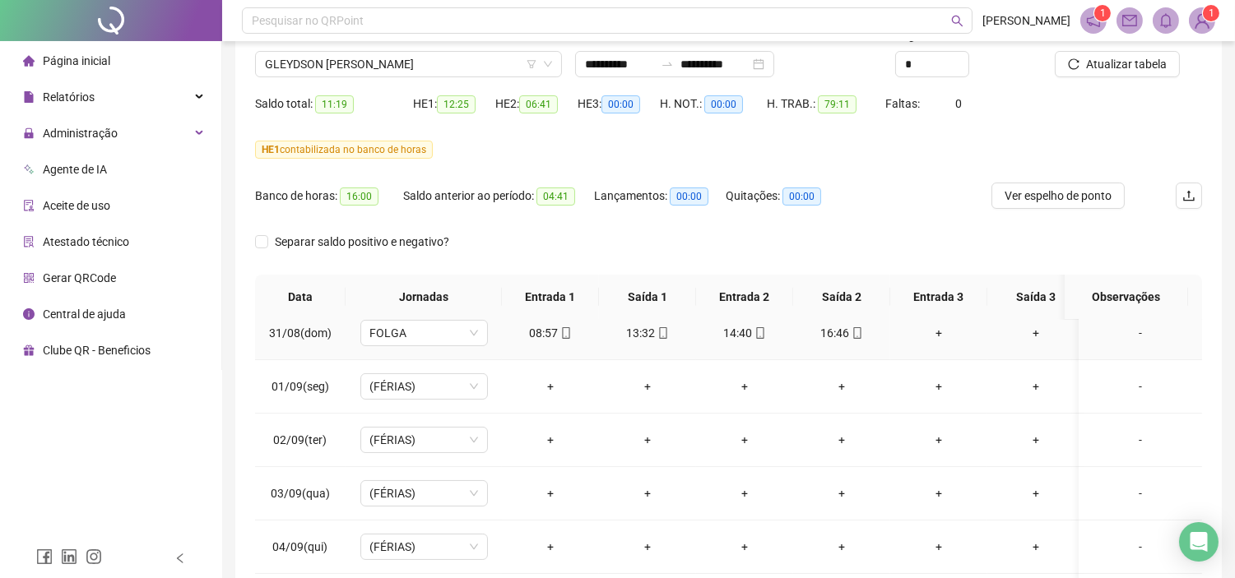
scroll to position [456, 0]
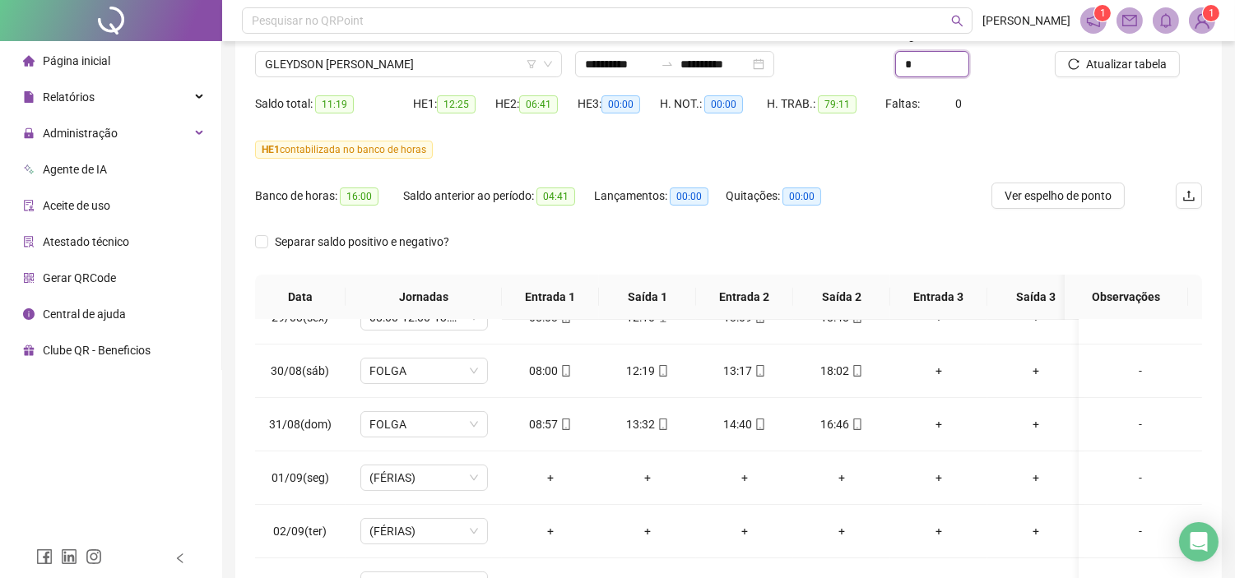
click at [882, 67] on div "**********" at bounding box center [728, 58] width 960 height 64
click at [928, 67] on input "*" at bounding box center [932, 64] width 72 height 25
drag, startPoint x: 931, startPoint y: 63, endPoint x: 843, endPoint y: 62, distance: 88.0
click at [841, 61] on div "**********" at bounding box center [728, 58] width 960 height 64
click at [949, 149] on div "HE 1 contabilizada no banco de horas" at bounding box center [728, 150] width 947 height 18
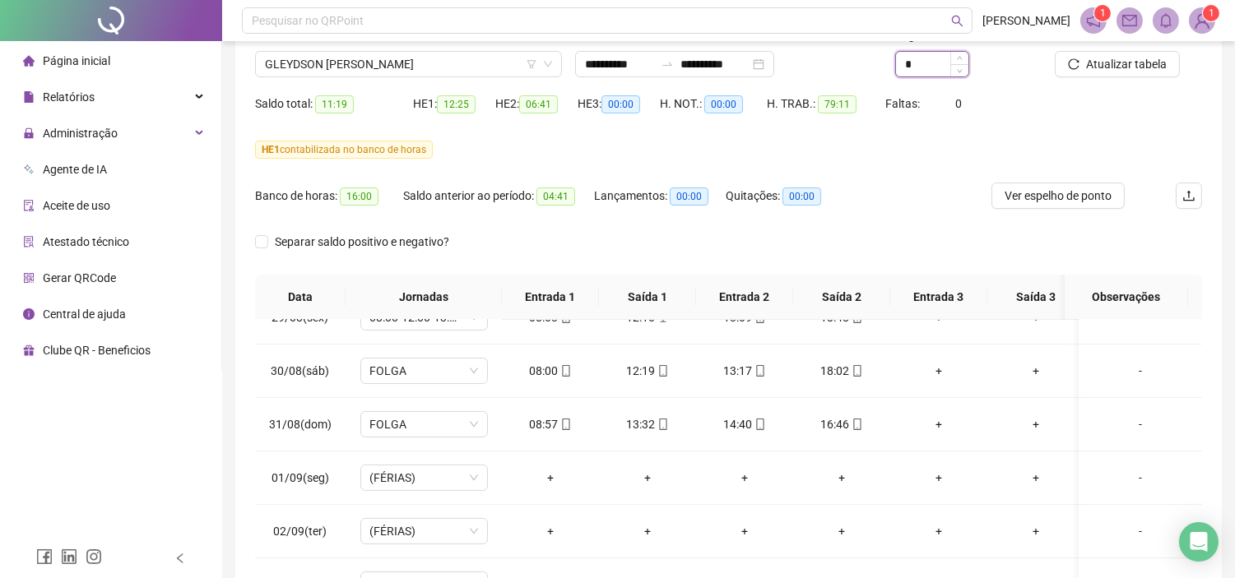
drag, startPoint x: 909, startPoint y: 63, endPoint x: 897, endPoint y: 66, distance: 11.8
click at [897, 66] on input "*" at bounding box center [932, 64] width 72 height 25
click at [956, 211] on div "Banco de horas: 16:00 Saldo anterior ao período: 04:41 Lançamentos: 00:00 Quita…" at bounding box center [610, 206] width 710 height 46
